Goal: Entertainment & Leisure: Browse casually

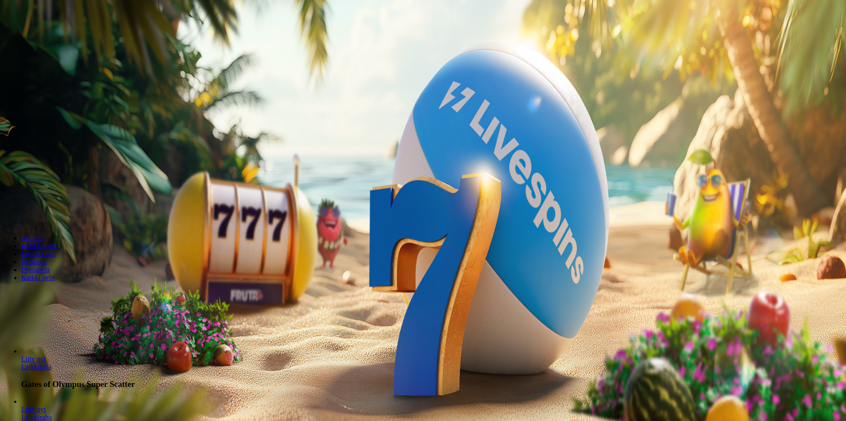
drag, startPoint x: 0, startPoint y: 0, endPoint x: 221, endPoint y: 93, distance: 239.4
drag, startPoint x: 221, startPoint y: 93, endPoint x: 63, endPoint y: 92, distance: 157.8
click at [75, 37] on button "Kirjaudu" at bounding box center [61, 31] width 29 height 9
click at [63, 35] on span "Kirjaudu" at bounding box center [61, 32] width 22 height 7
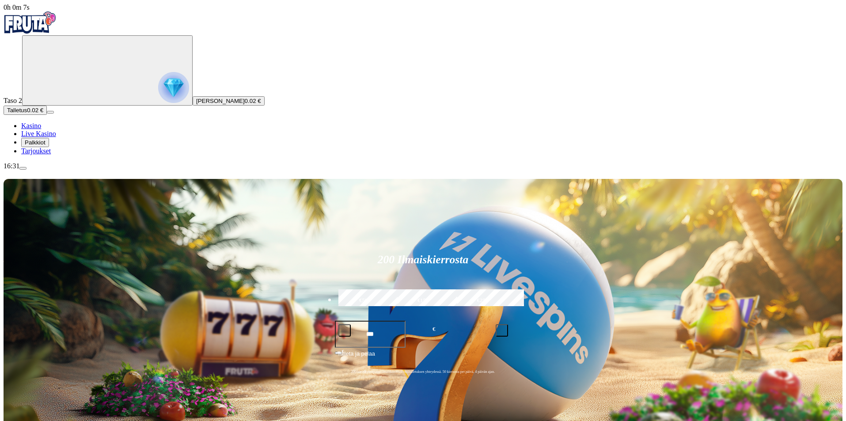
click at [46, 146] on span "Palkkiot" at bounding box center [35, 142] width 21 height 7
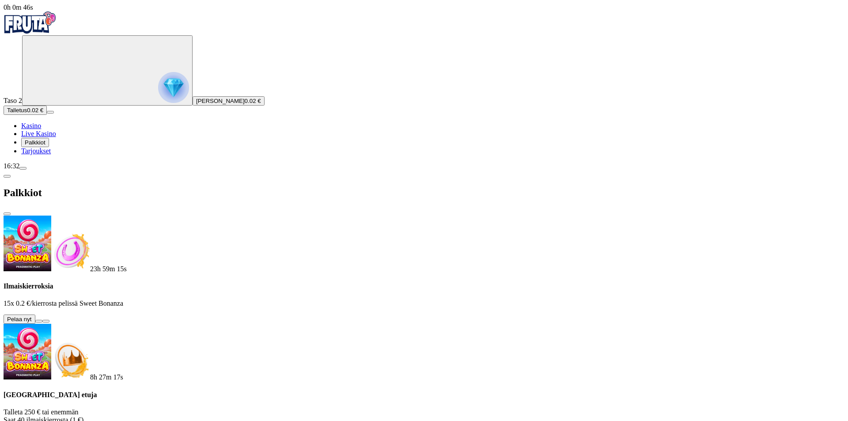
click at [42, 320] on button at bounding box center [38, 321] width 7 height 3
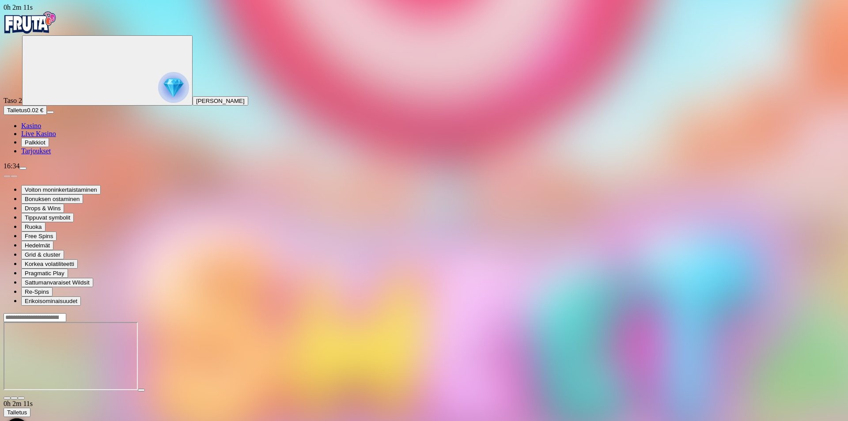
click at [41, 129] on span "Kasino" at bounding box center [31, 126] width 20 height 8
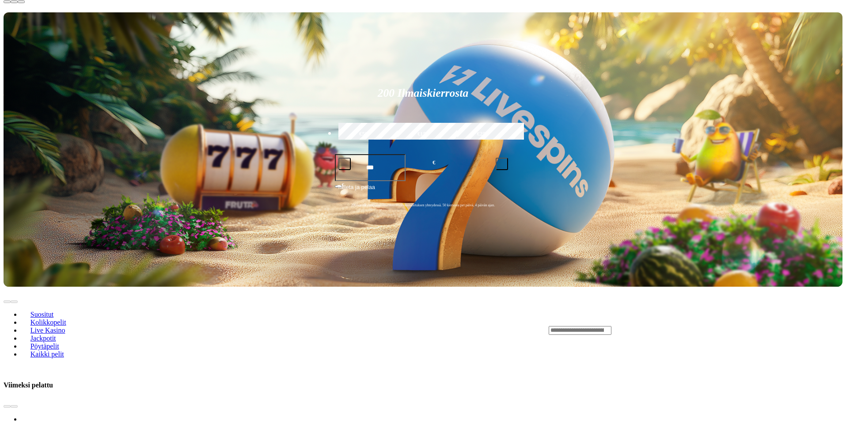
scroll to position [265, 0]
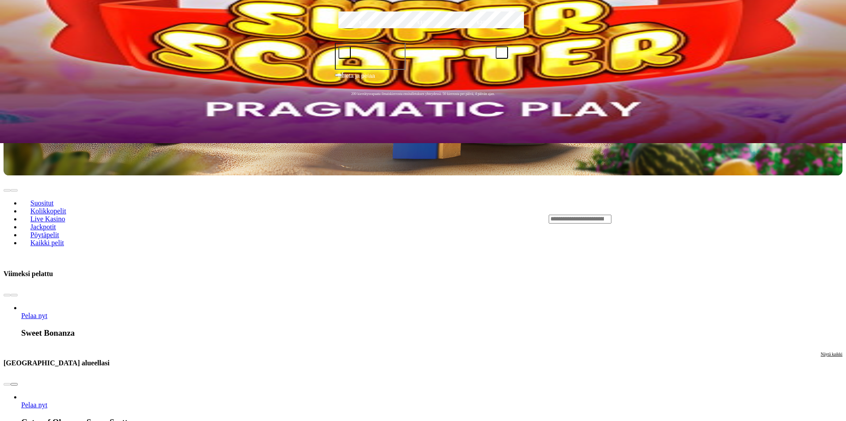
scroll to position [309, 0]
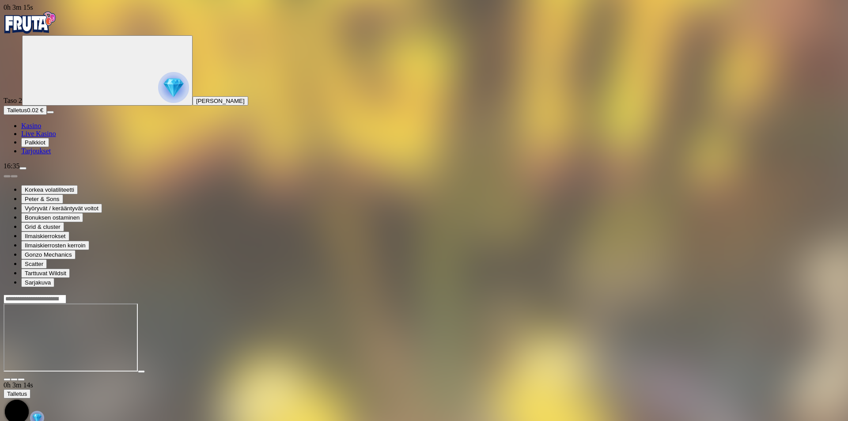
click at [46, 146] on span "Palkkiot" at bounding box center [35, 142] width 21 height 7
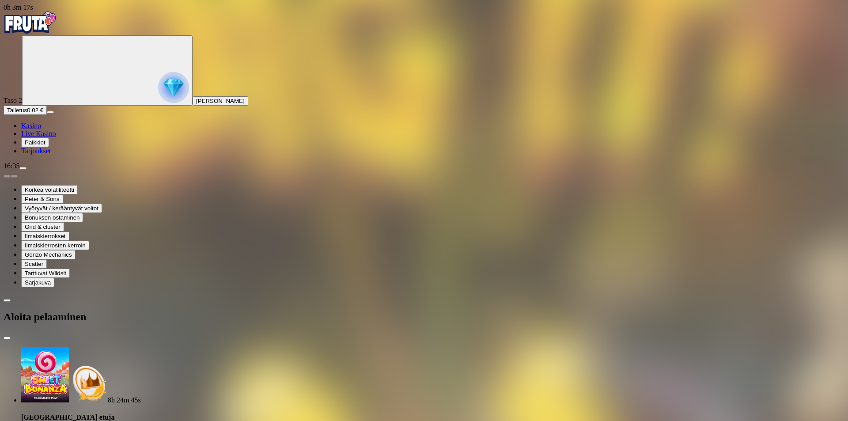
click at [7, 338] on span "close icon" at bounding box center [7, 338] width 0 height 0
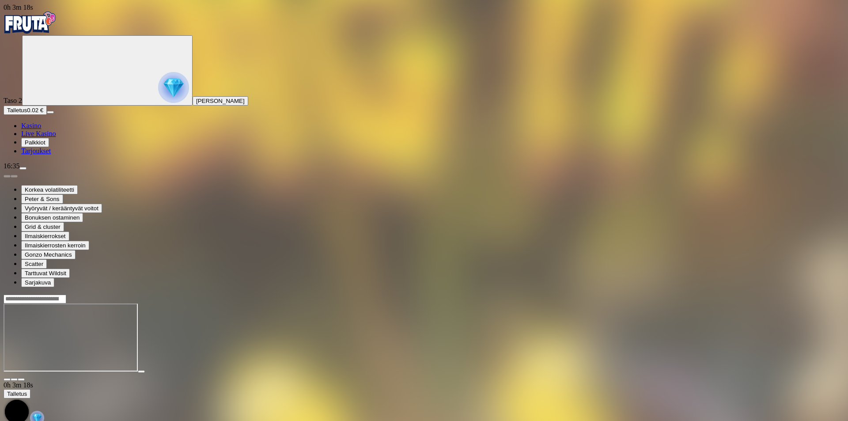
click at [51, 155] on span "Tarjoukset" at bounding box center [36, 151] width 30 height 8
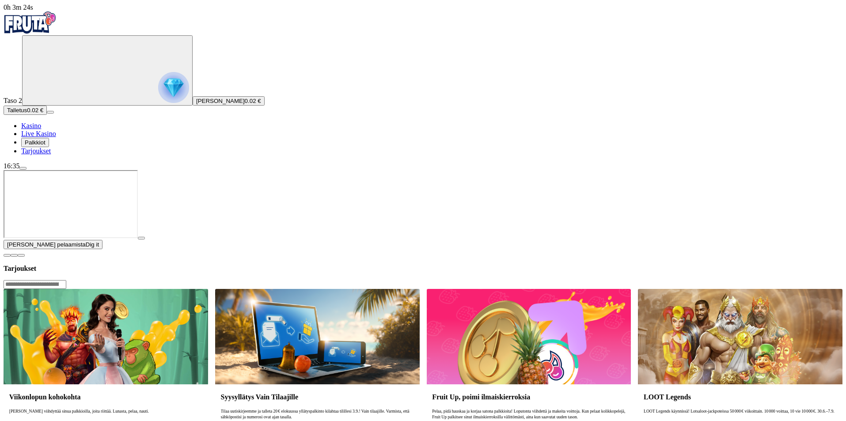
click at [45, 146] on span "Palkkiot" at bounding box center [35, 142] width 21 height 7
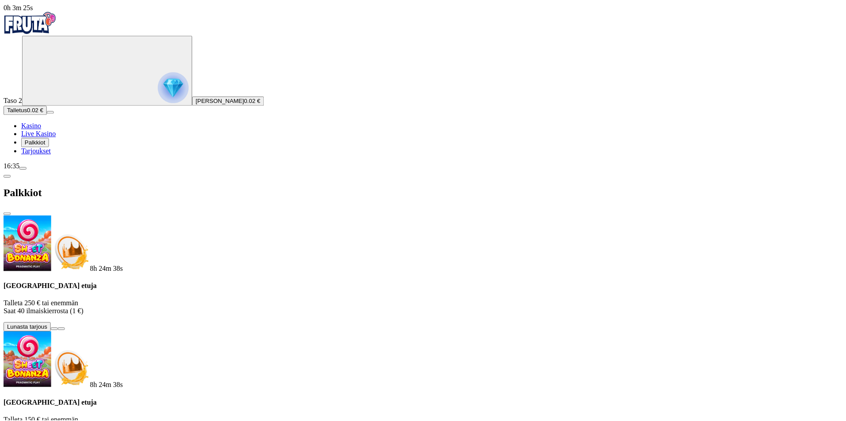
scroll to position [41, 0]
